Goal: Find specific page/section: Find specific page/section

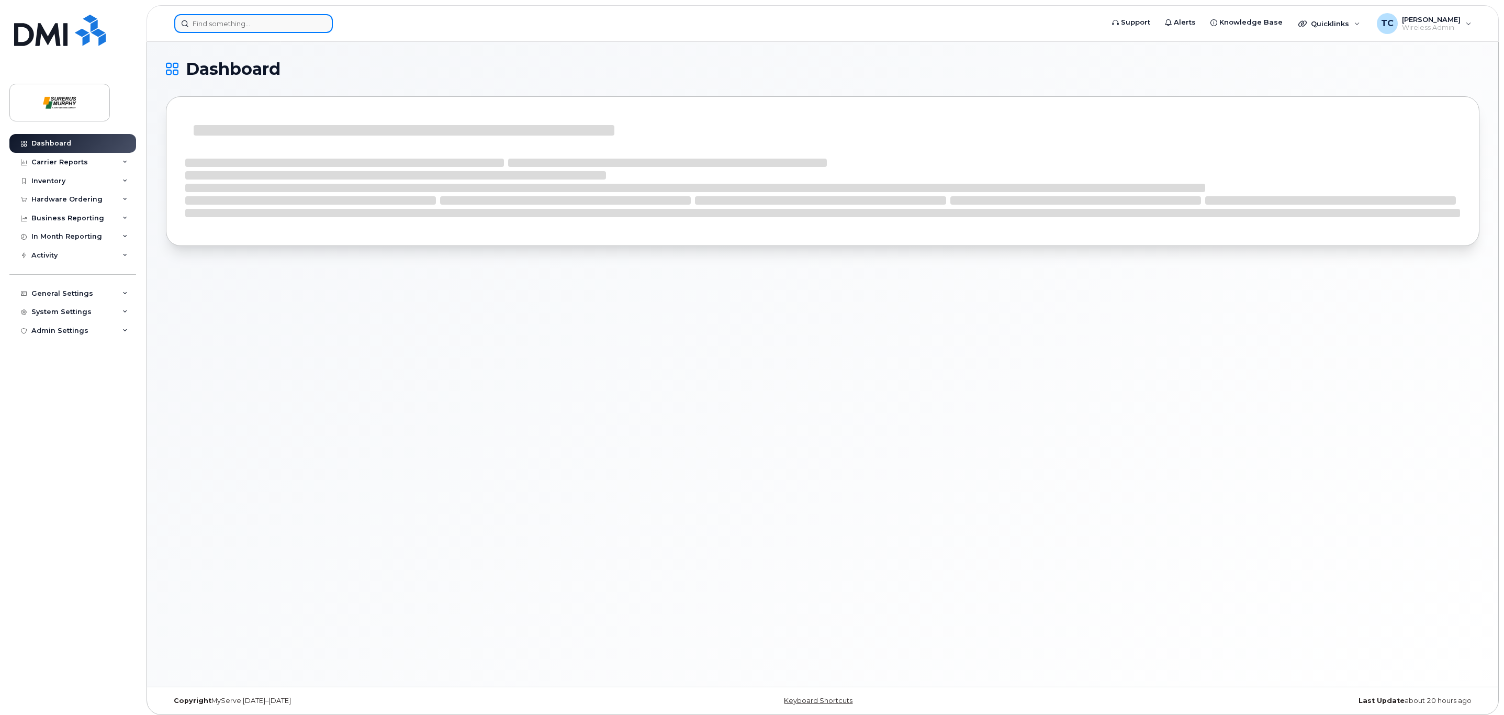
click at [253, 21] on input at bounding box center [253, 23] width 159 height 19
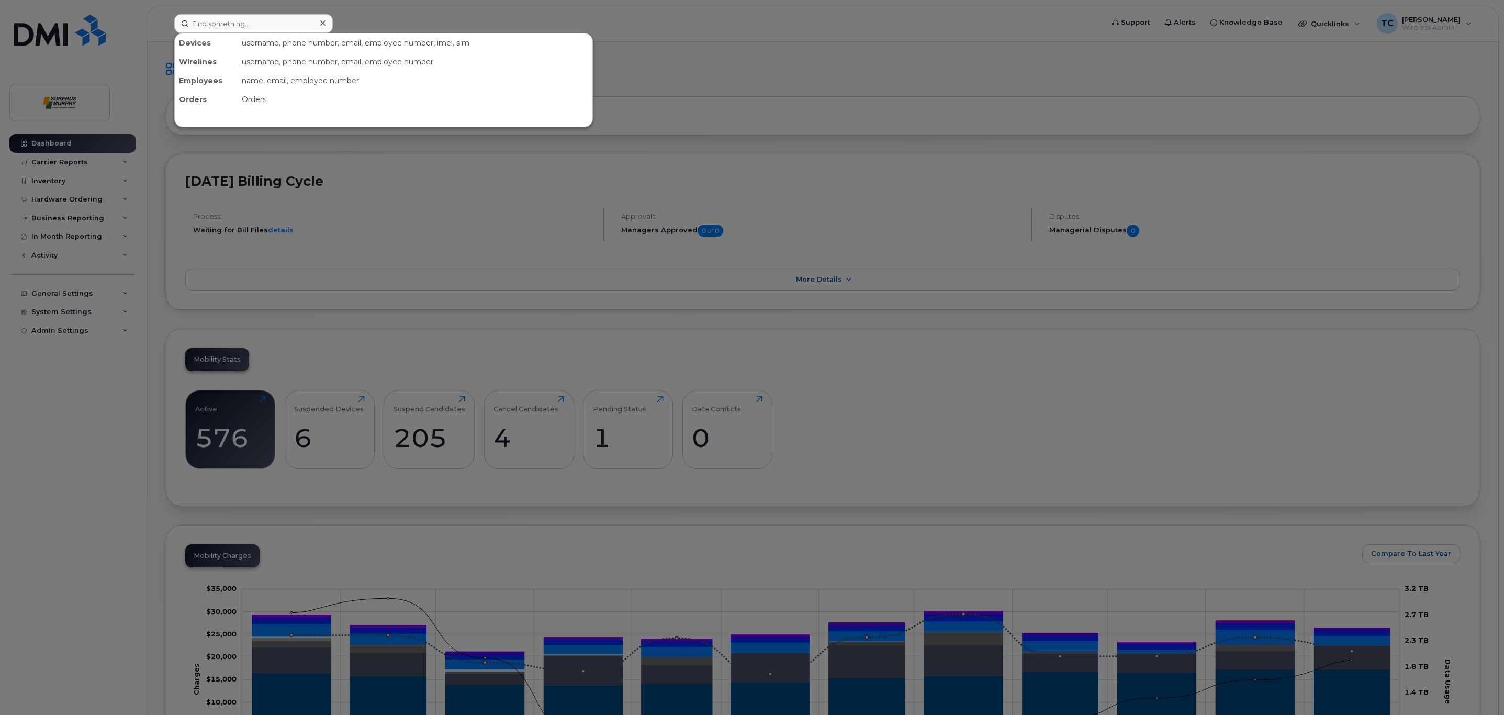
click at [673, 27] on div at bounding box center [752, 357] width 1504 height 715
click at [215, 22] on input at bounding box center [253, 23] width 159 height 19
type input "Tanner"
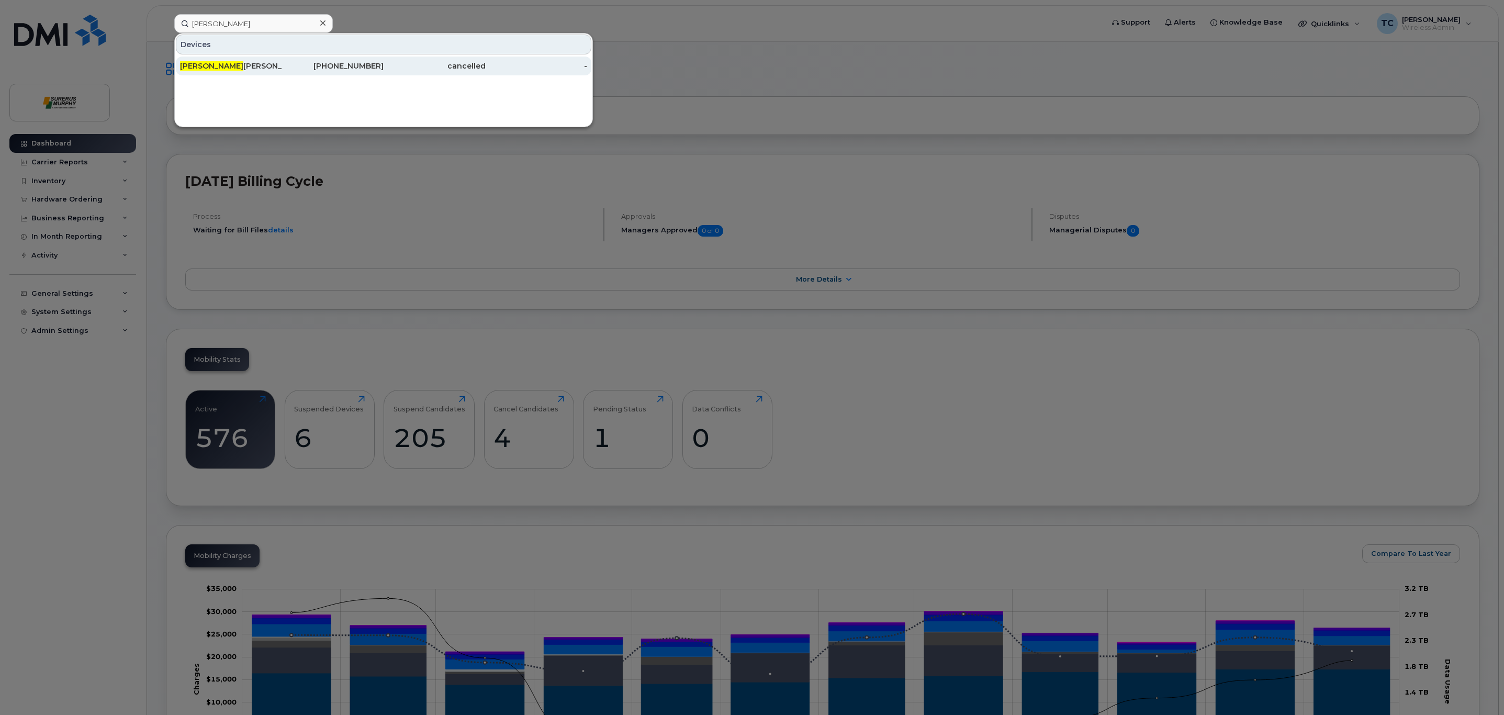
click at [243, 65] on div "Tanner Vogt Tmep" at bounding box center [231, 66] width 102 height 10
